Goal: Find specific page/section: Find specific page/section

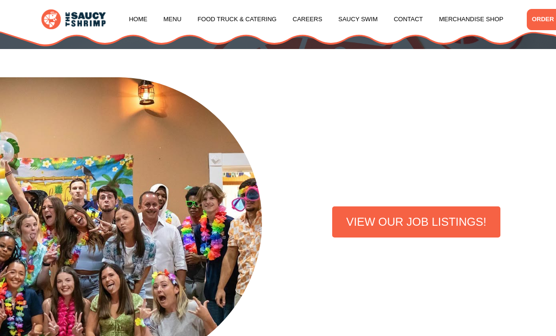
scroll to position [137, 0]
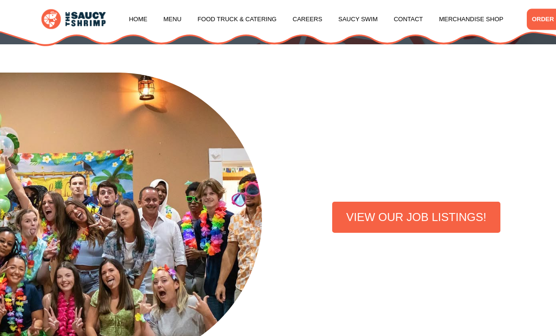
click at [414, 216] on link "VIEW OUR JOB LISTINGS!" at bounding box center [416, 217] width 168 height 31
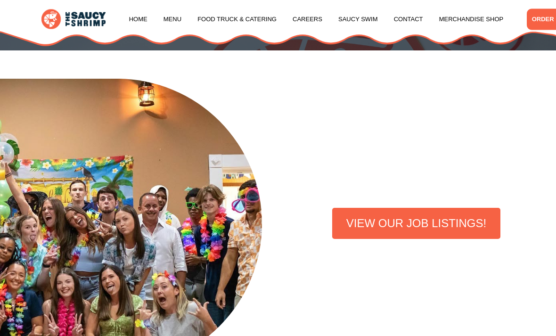
scroll to position [129, 0]
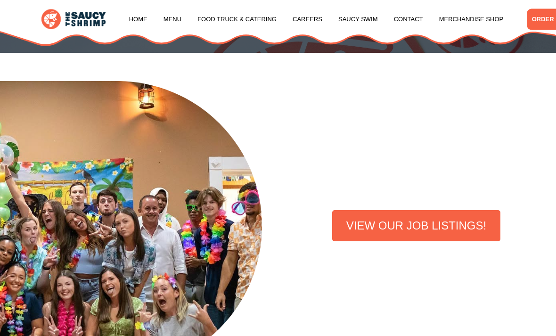
click at [307, 15] on link "Careers" at bounding box center [308, 19] width 30 height 36
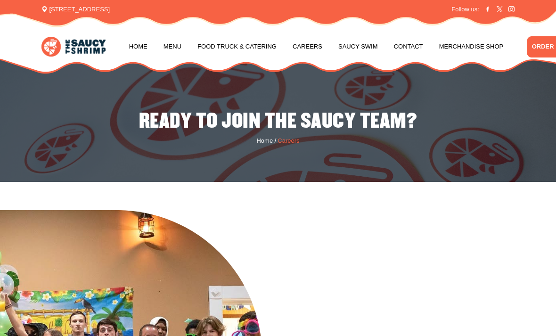
click at [314, 45] on link "Careers" at bounding box center [308, 47] width 30 height 36
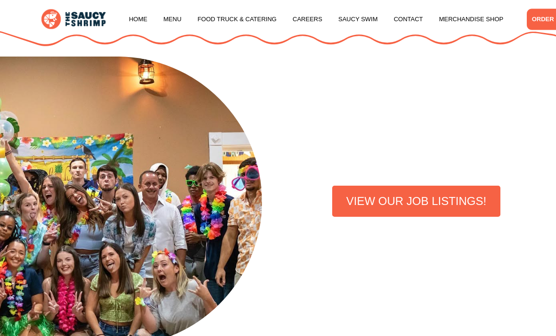
scroll to position [154, 0]
click at [419, 201] on link "VIEW OUR JOB LISTINGS!" at bounding box center [416, 201] width 168 height 31
